Goal: Information Seeking & Learning: Learn about a topic

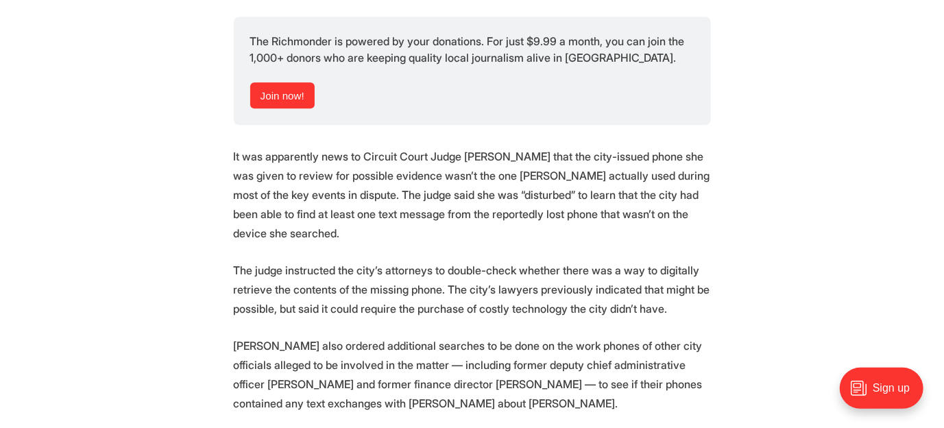
scroll to position [1782, 0]
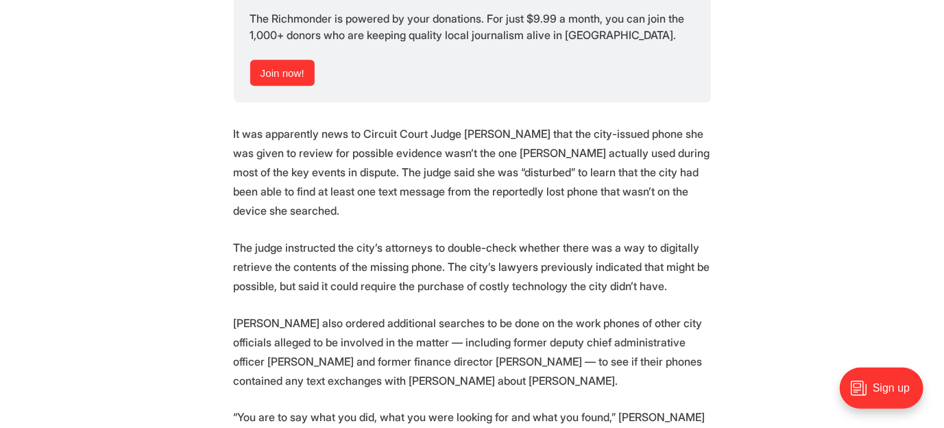
drag, startPoint x: 205, startPoint y: 229, endPoint x: 162, endPoint y: 173, distance: 70.9
click at [162, 173] on section "To figure out whether the city of [GEOGRAPHIC_DATA] has or hasn’t turned over a…" at bounding box center [472, 75] width 944 height 2621
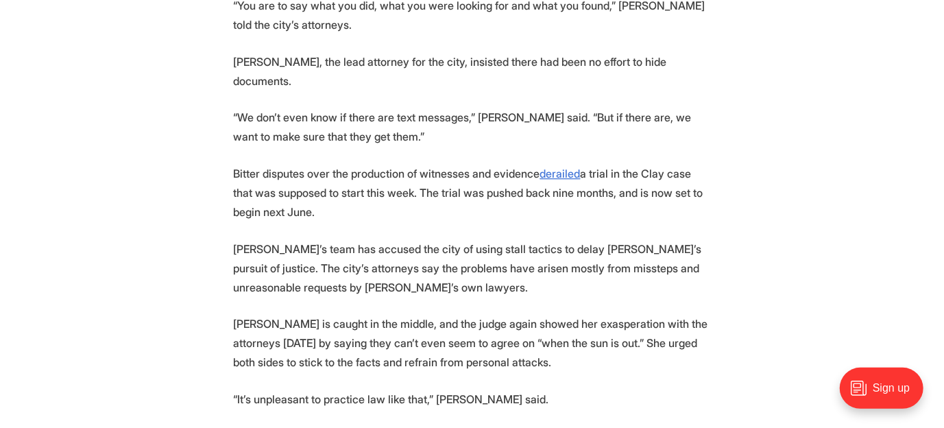
scroll to position [2262, 0]
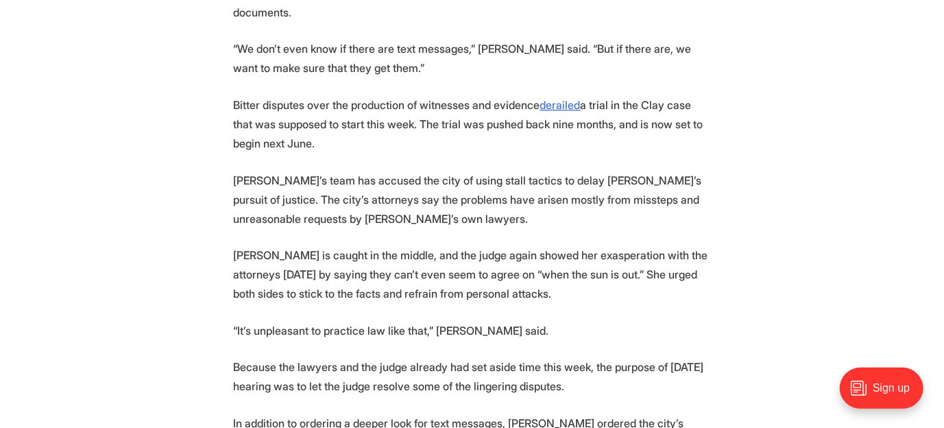
drag, startPoint x: 252, startPoint y: 245, endPoint x: 133, endPoint y: 212, distance: 123.9
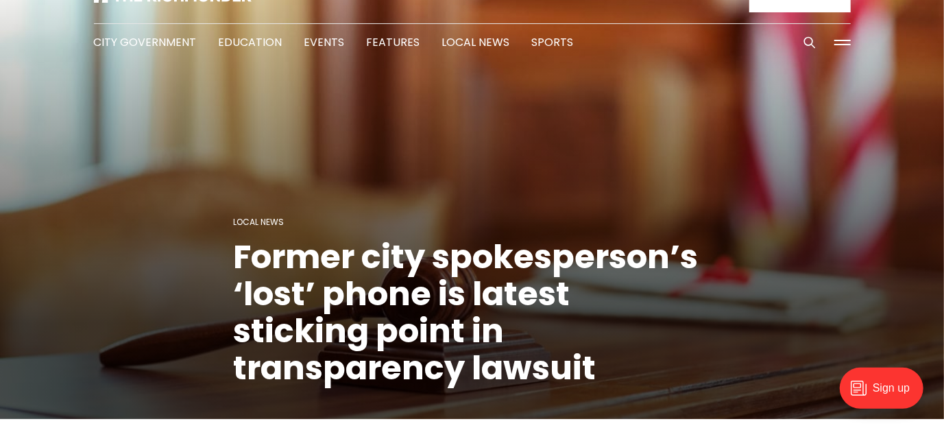
scroll to position [0, 0]
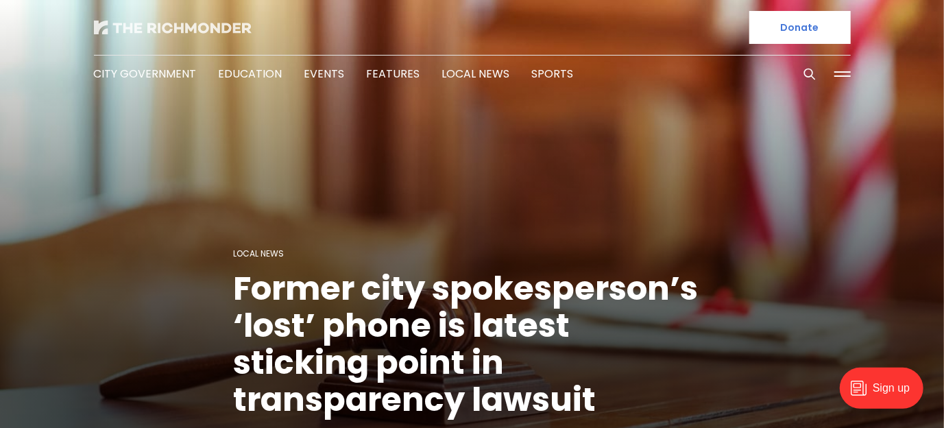
click at [221, 29] on img at bounding box center [173, 28] width 158 height 14
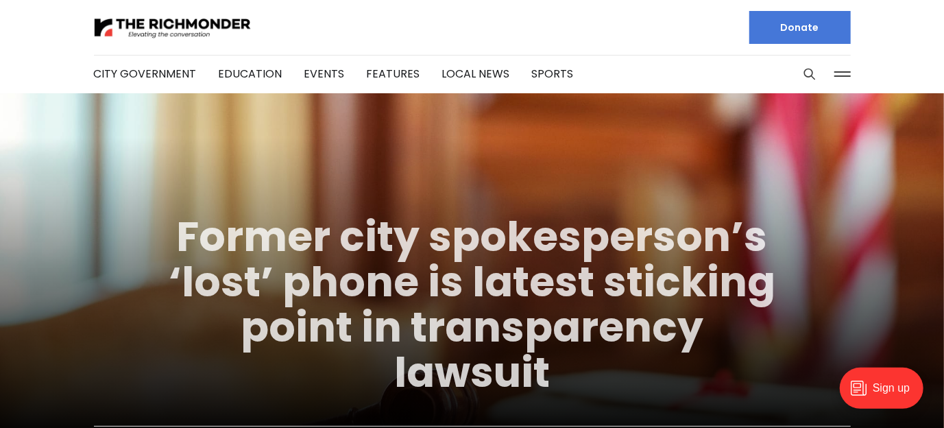
click at [461, 260] on link "Former city spokesperson’s ‘lost’ phone is latest sticking point in transparenc…" at bounding box center [472, 304] width 607 height 193
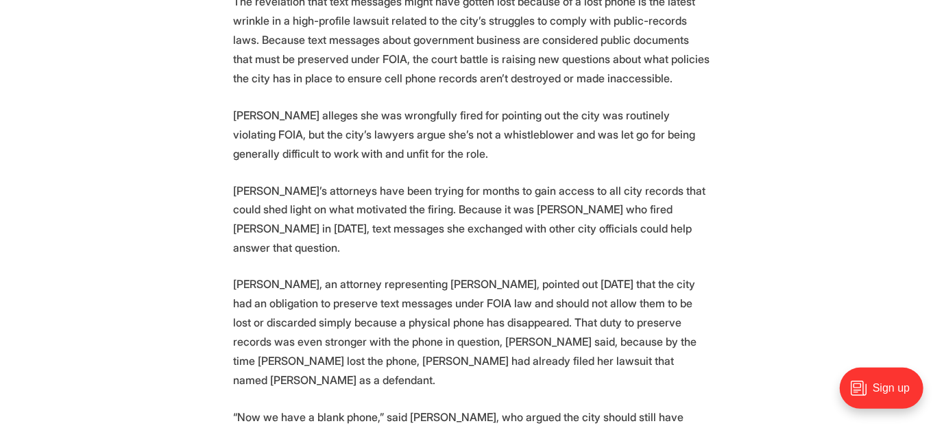
scroll to position [1302, 0]
